Goal: Feedback & Contribution: Contribute content

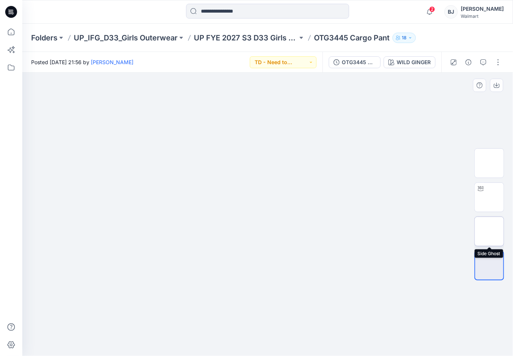
click at [489, 231] on img at bounding box center [489, 231] width 0 height 0
click at [489, 197] on img at bounding box center [489, 197] width 0 height 0
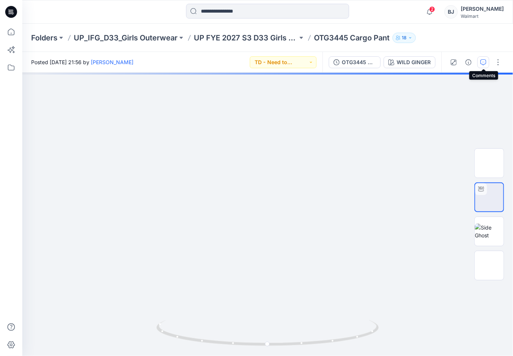
click at [483, 59] on button "button" at bounding box center [483, 62] width 12 height 12
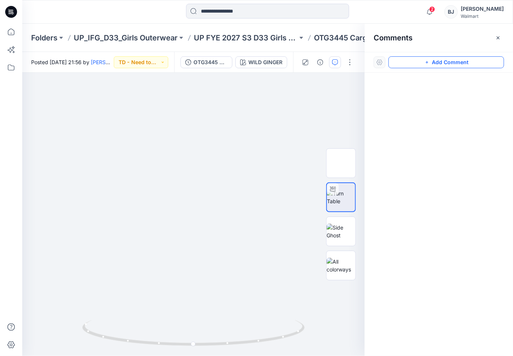
click at [450, 63] on button "Add Comment" at bounding box center [446, 62] width 116 height 12
click at [51, 116] on div "1" at bounding box center [193, 214] width 342 height 283
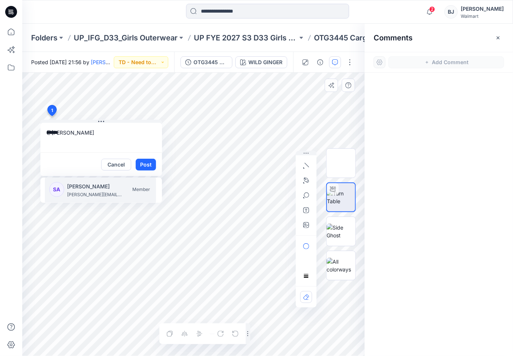
click at [77, 189] on p "[PERSON_NAME]" at bounding box center [95, 186] width 56 height 9
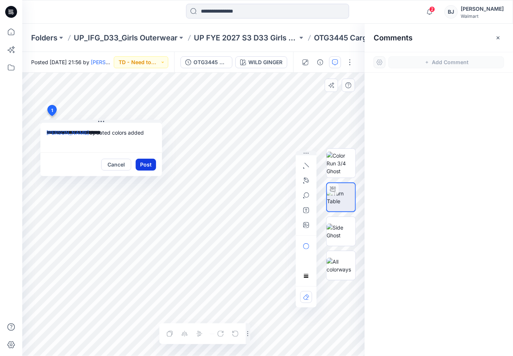
type textarea "**********"
click at [145, 162] on button "Post" at bounding box center [146, 165] width 20 height 12
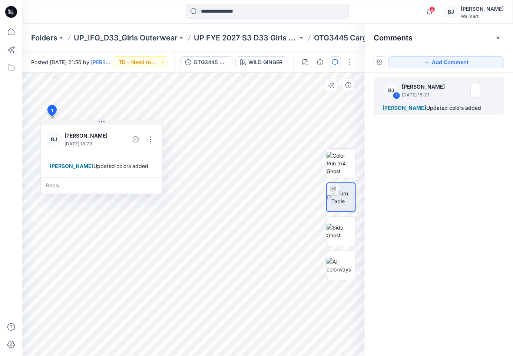
drag, startPoint x: 498, startPoint y: 39, endPoint x: 480, endPoint y: 32, distance: 18.9
click at [498, 39] on icon "button" at bounding box center [498, 38] width 6 height 6
